Goal: Browse casually

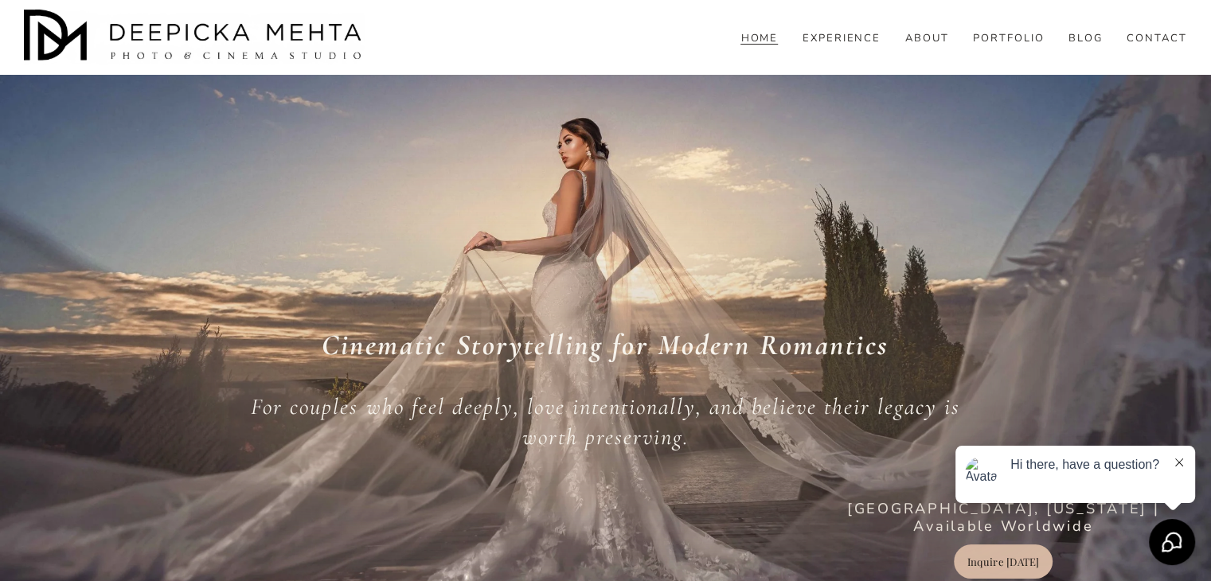
click at [1185, 459] on button at bounding box center [1179, 464] width 13 height 16
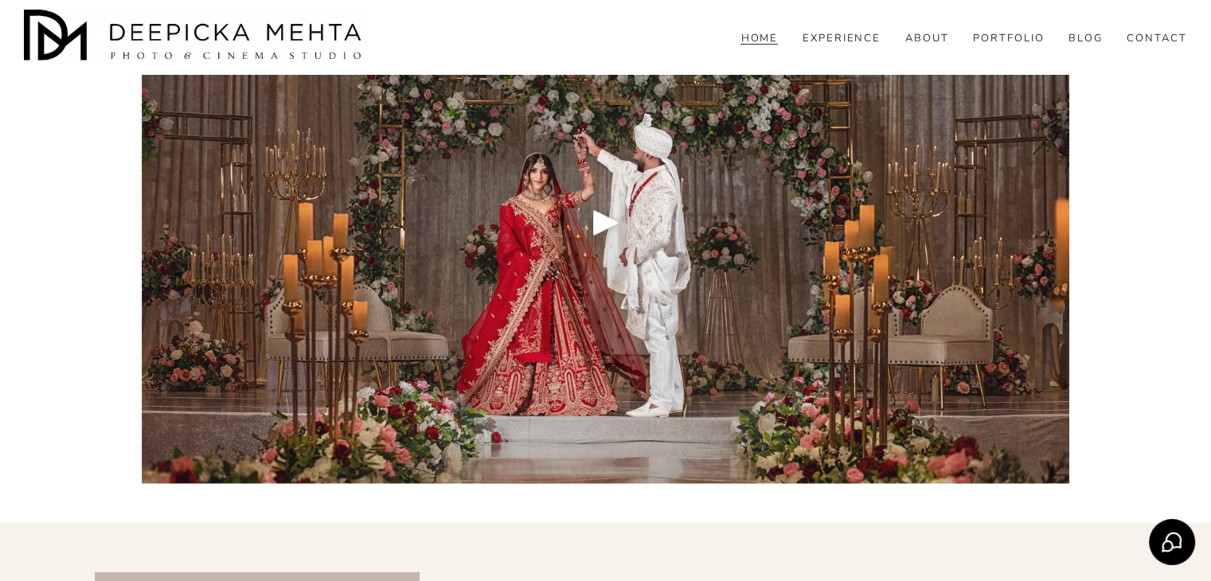
scroll to position [2150, 0]
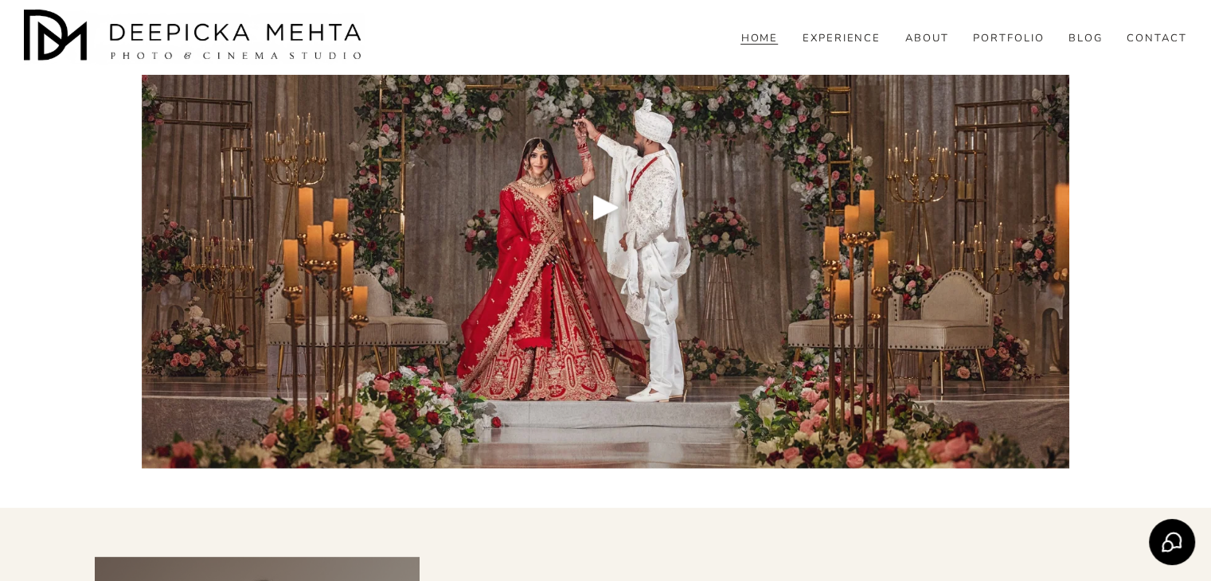
click at [600, 213] on div "Play" at bounding box center [606, 207] width 38 height 38
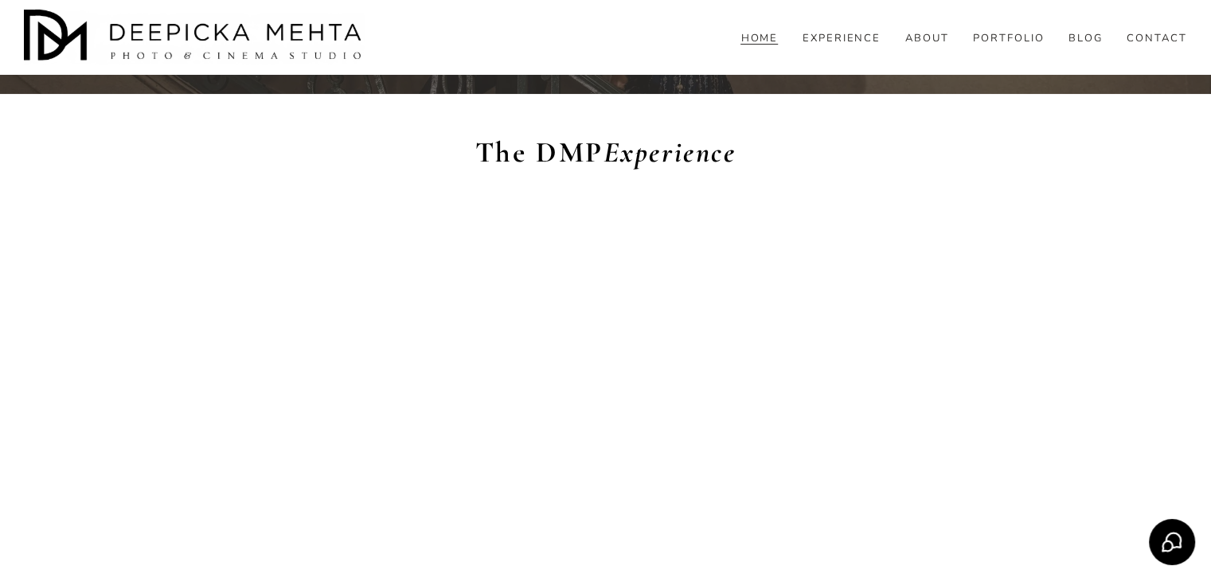
scroll to position [1123, 0]
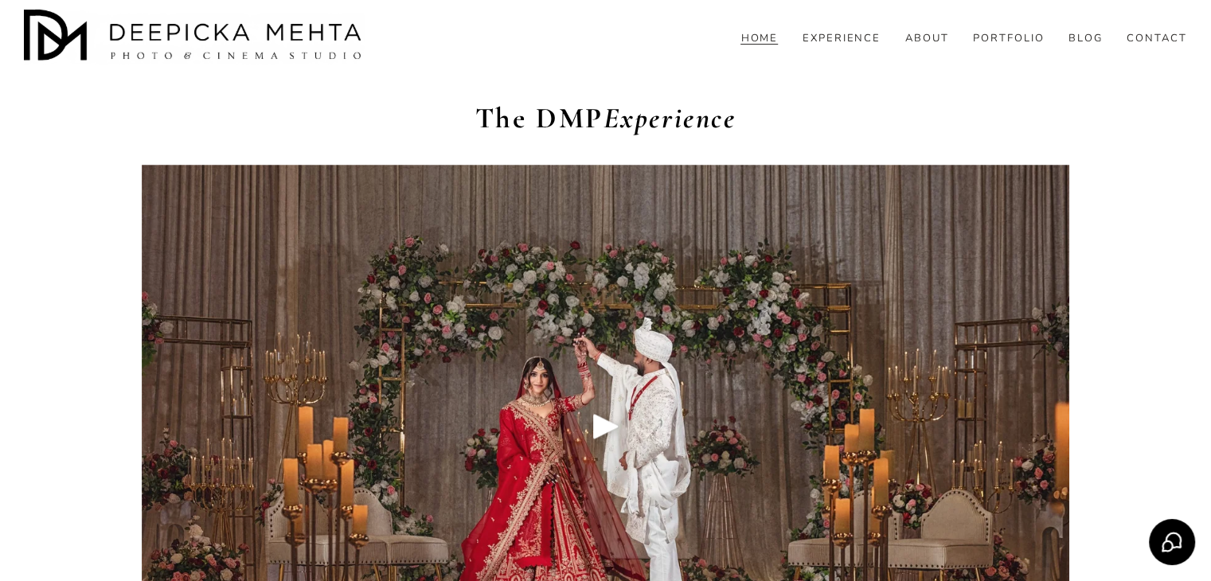
scroll to position [1991, 0]
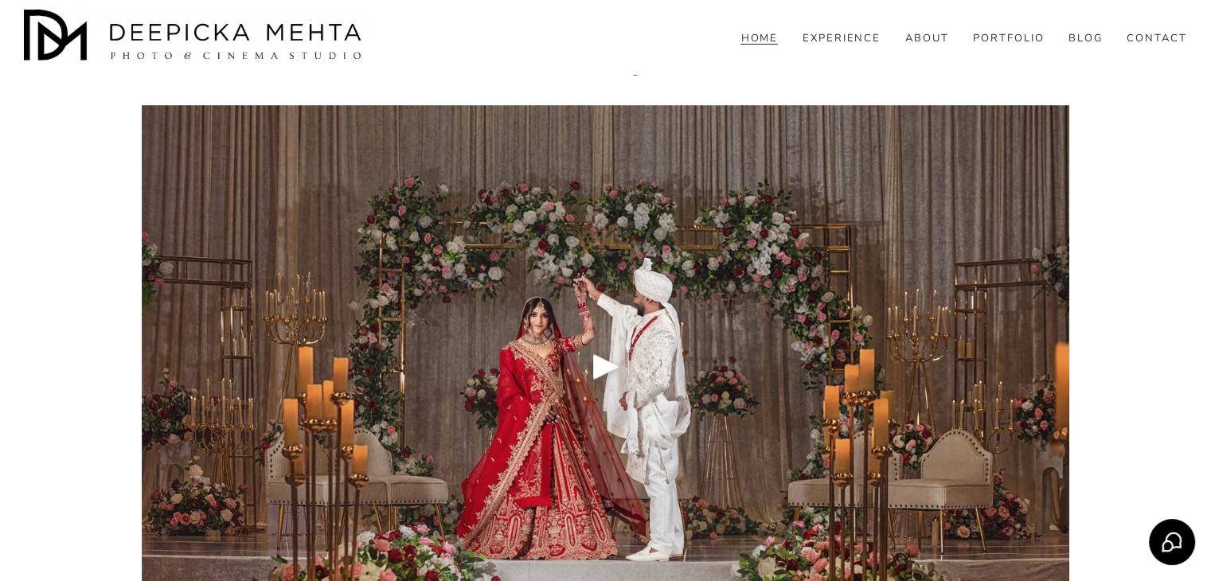
click at [592, 373] on div "Play" at bounding box center [606, 366] width 38 height 38
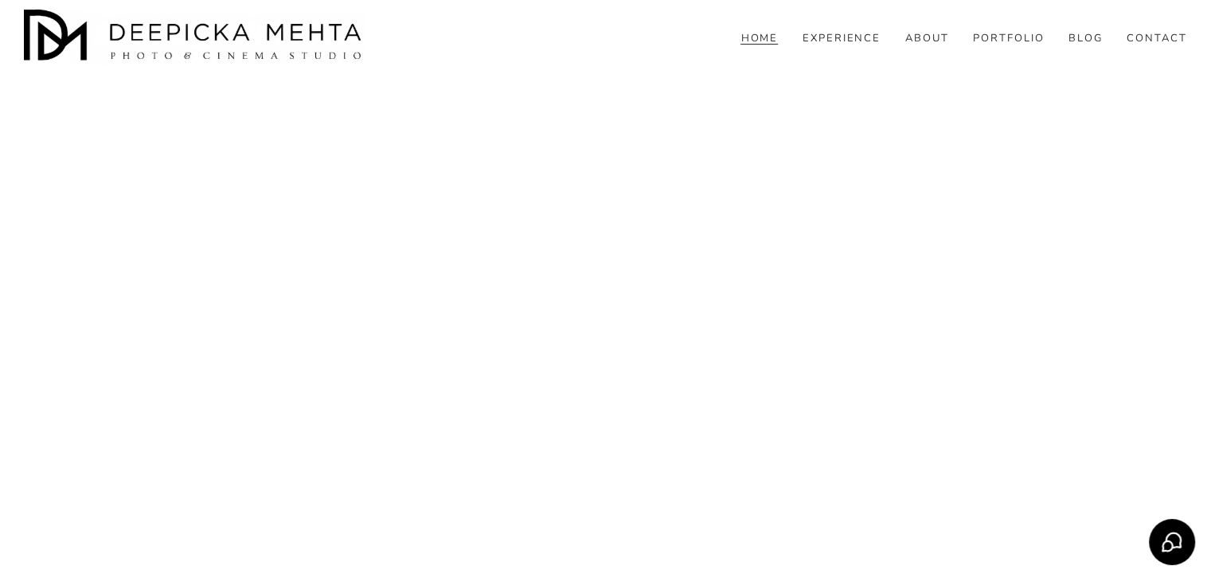
scroll to position [2071, 0]
